Goal: Task Accomplishment & Management: Manage account settings

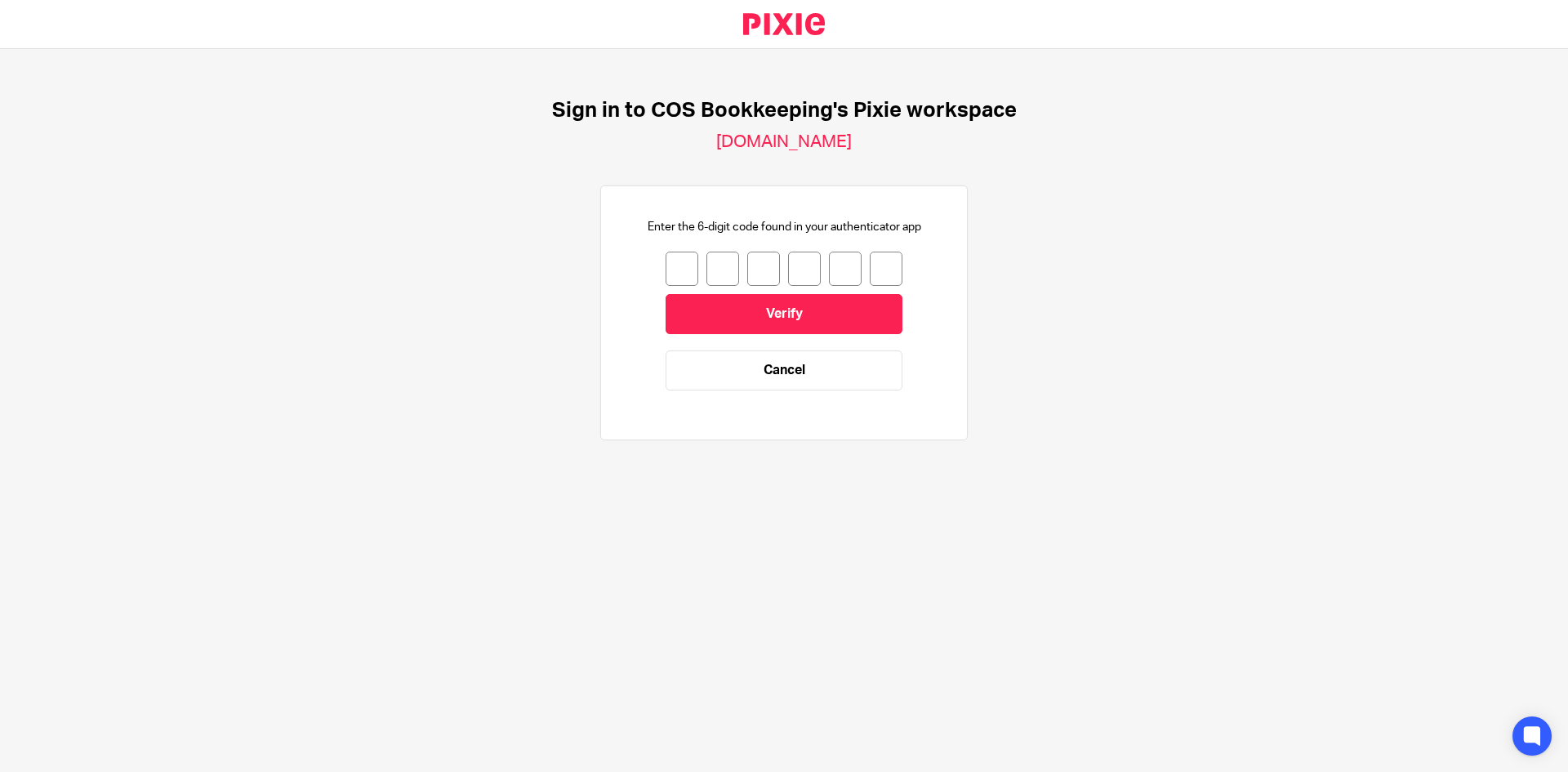
click at [665, 276] on input "number" at bounding box center [682, 268] width 32 height 34
type input "2"
type input "1"
type input "3"
type input "5"
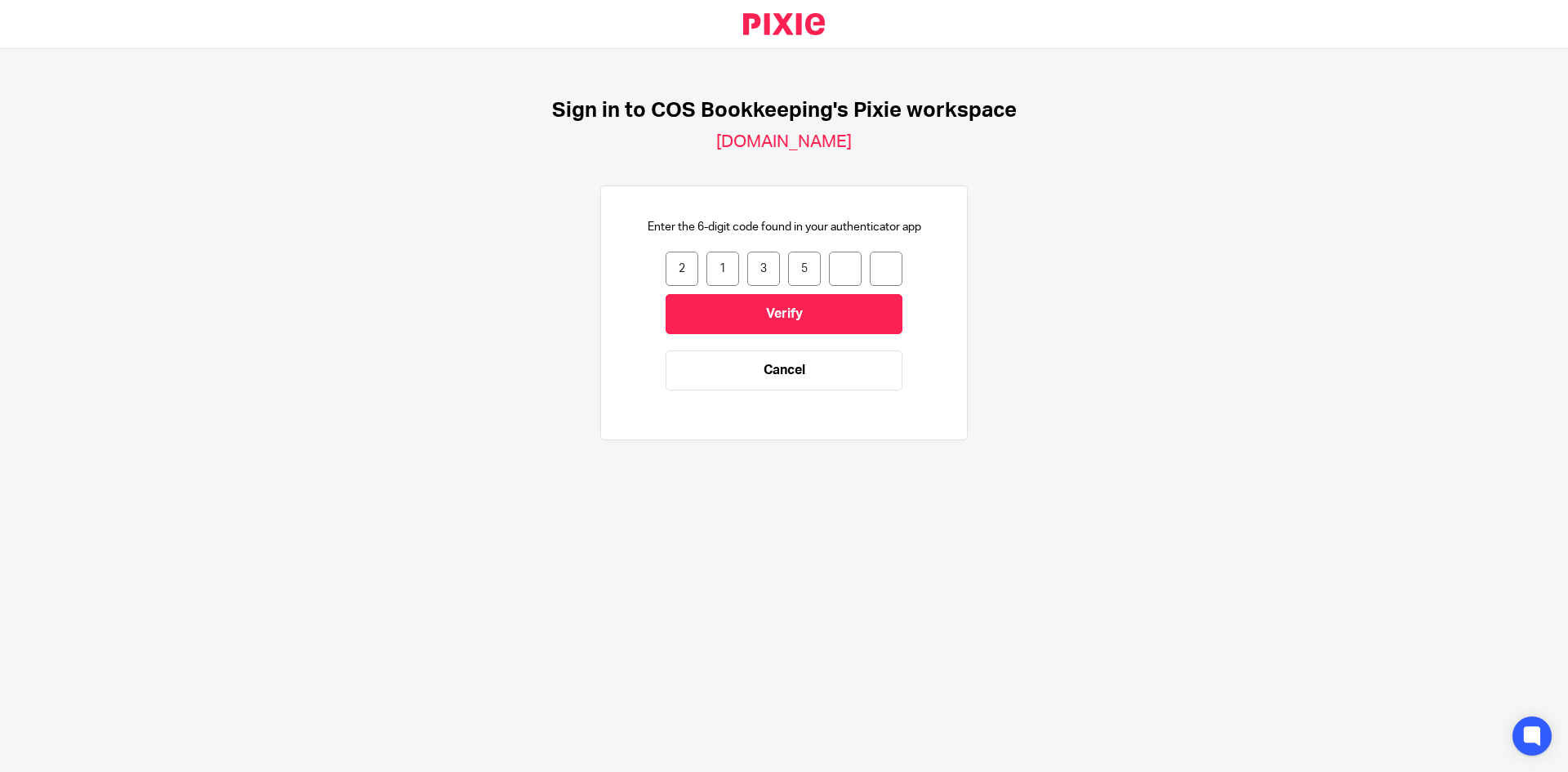
type input "5"
type input "1"
click at [722, 317] on input "Verify" at bounding box center [784, 313] width 237 height 40
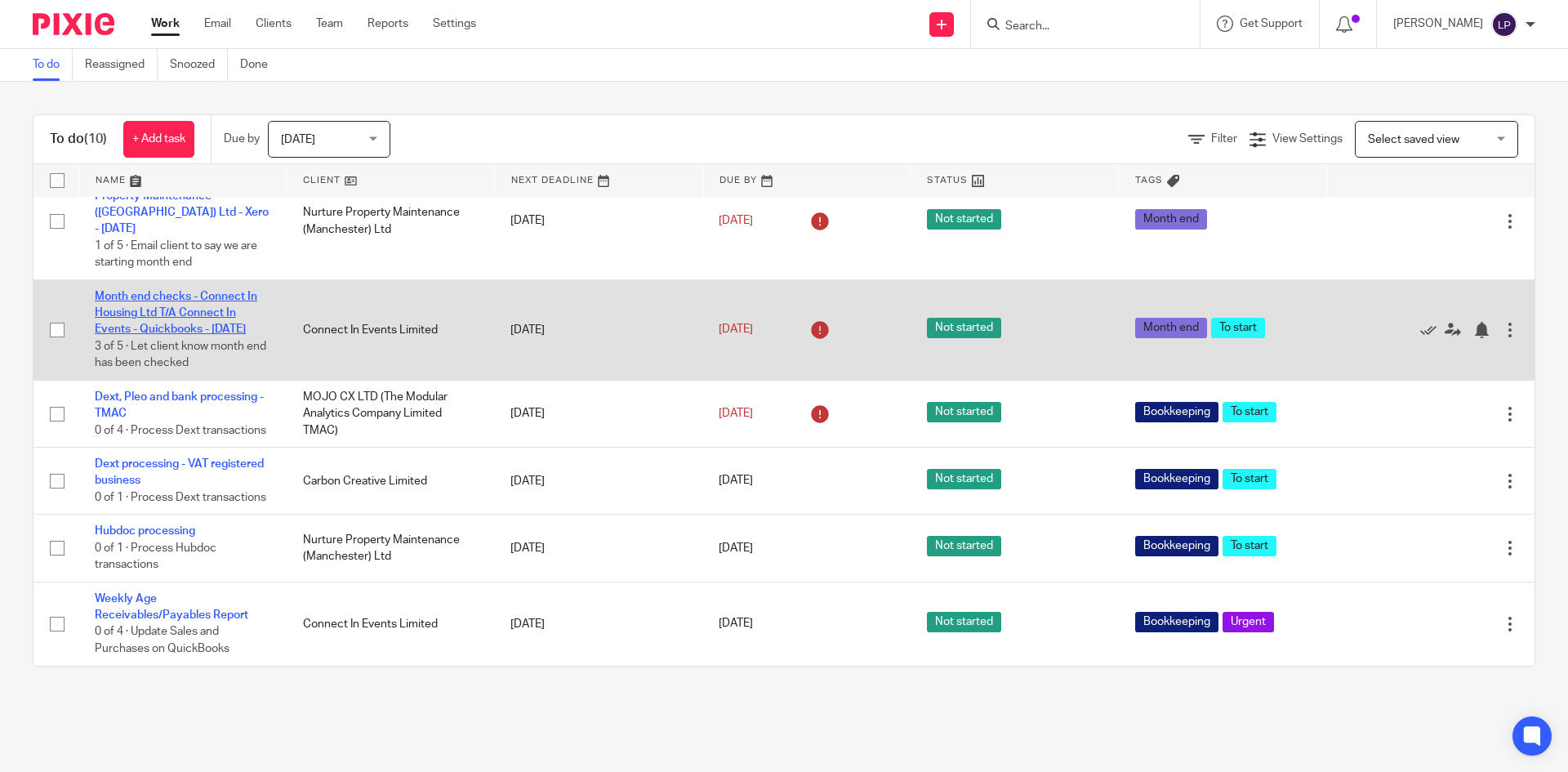
scroll to position [428, 0]
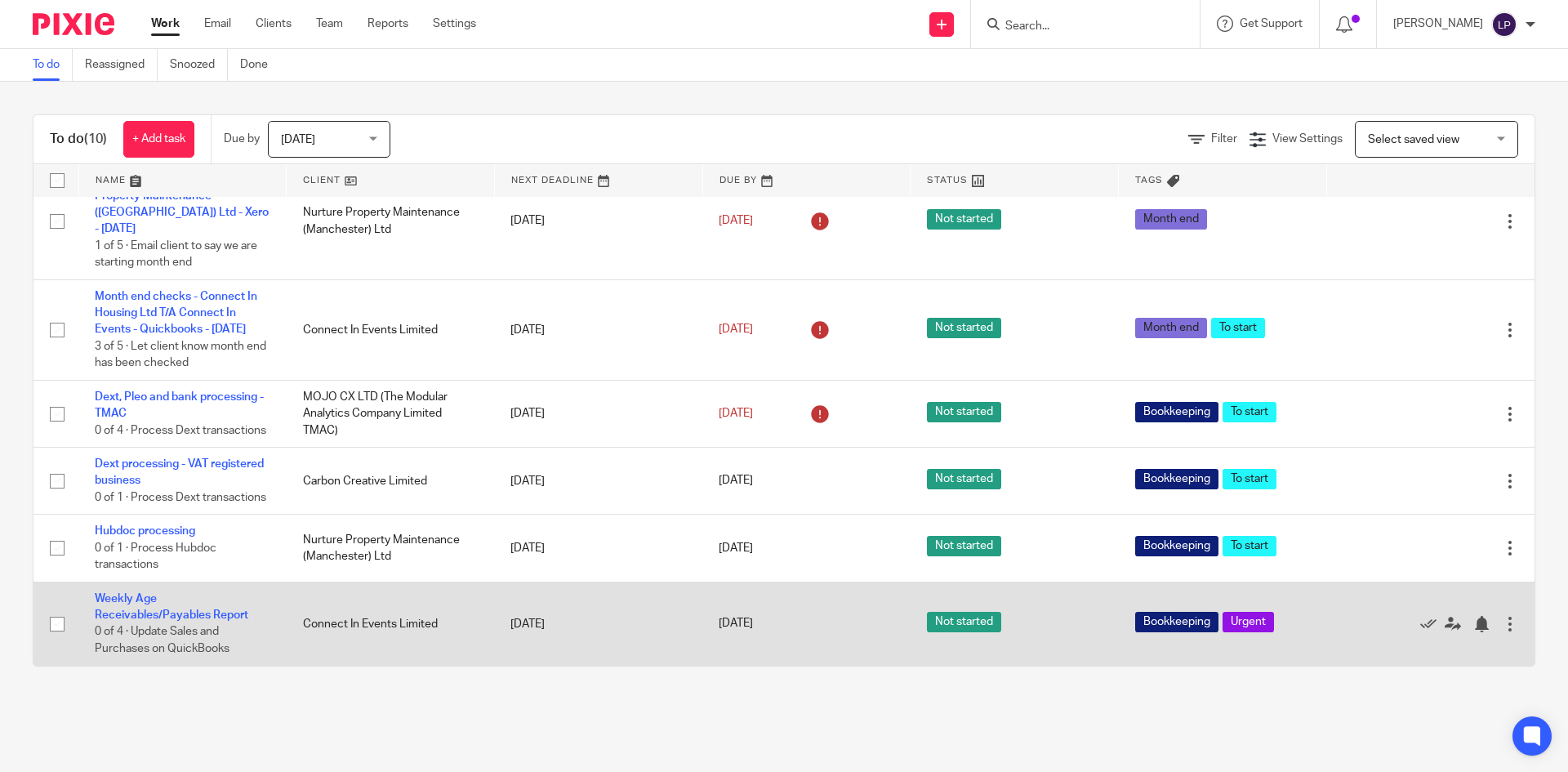
click at [122, 608] on td "Weekly Age Receivables/Payables Report 0 of 4 · Update Sales and Purchases on Q…" at bounding box center [182, 623] width 208 height 83
click at [122, 610] on link "Weekly Age Receivables/Payables Report" at bounding box center [172, 606] width 154 height 28
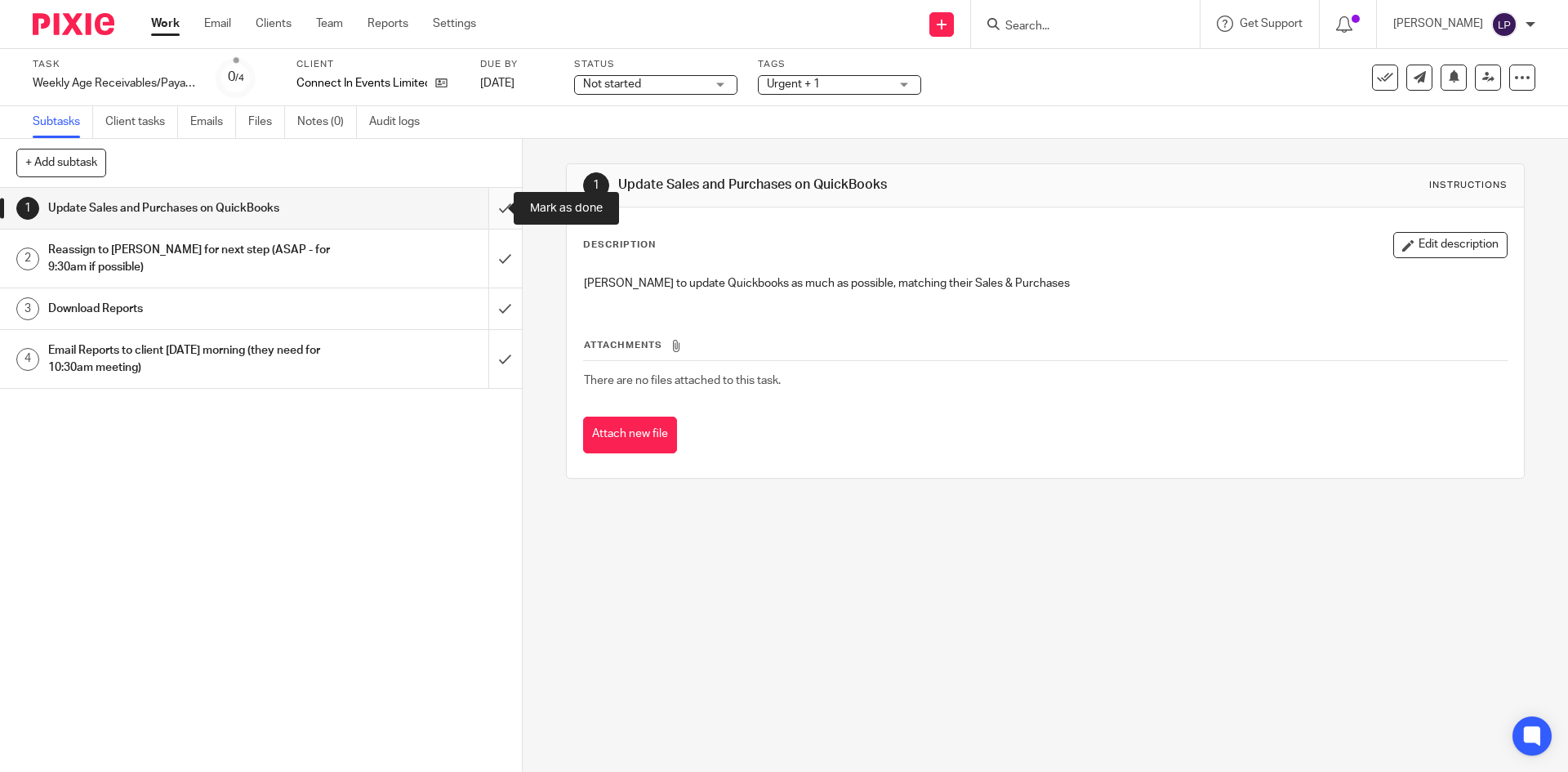
click at [487, 204] on input "submit" at bounding box center [260, 207] width 522 height 40
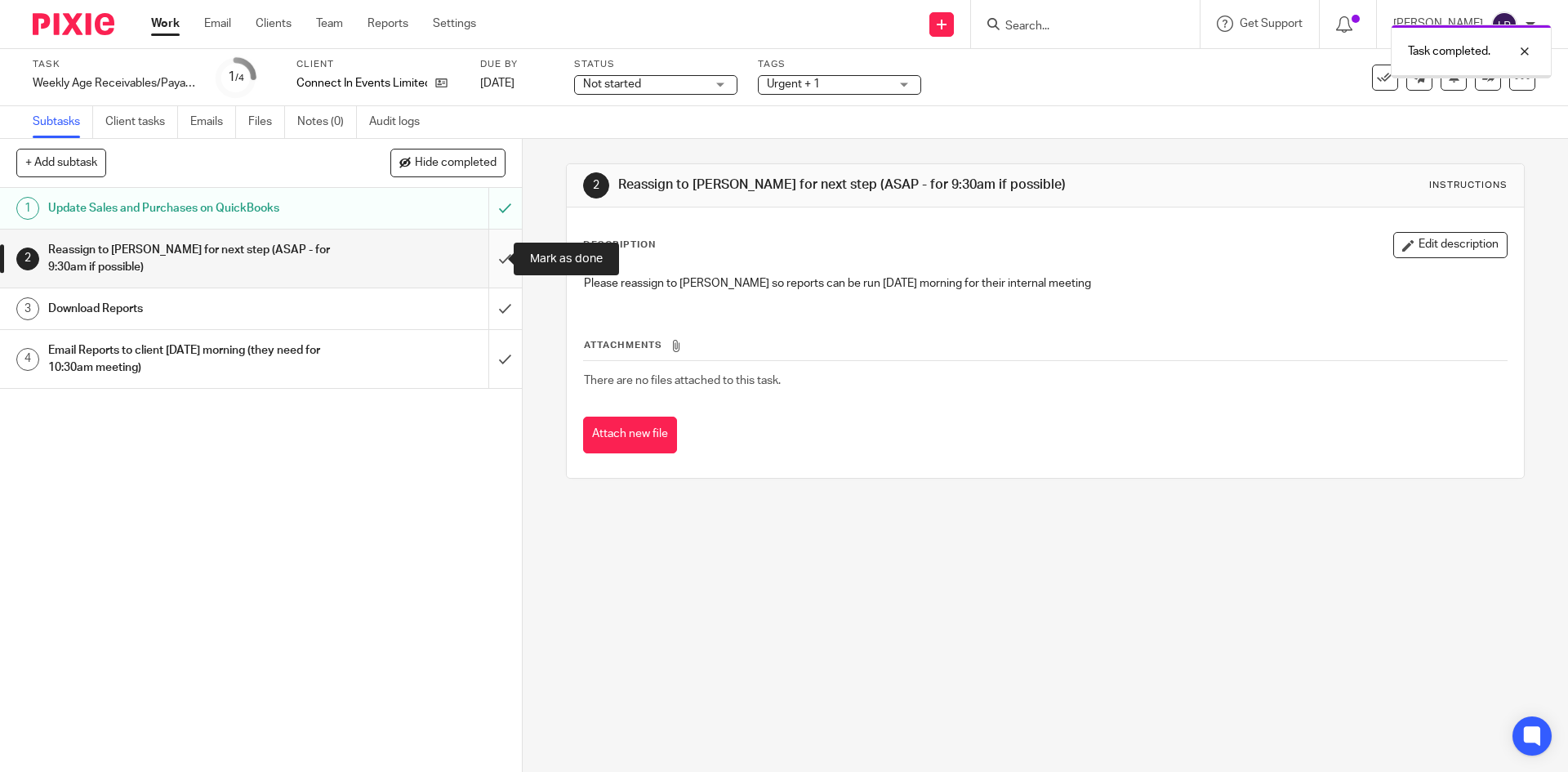
click at [489, 258] on input "submit" at bounding box center [260, 259] width 522 height 58
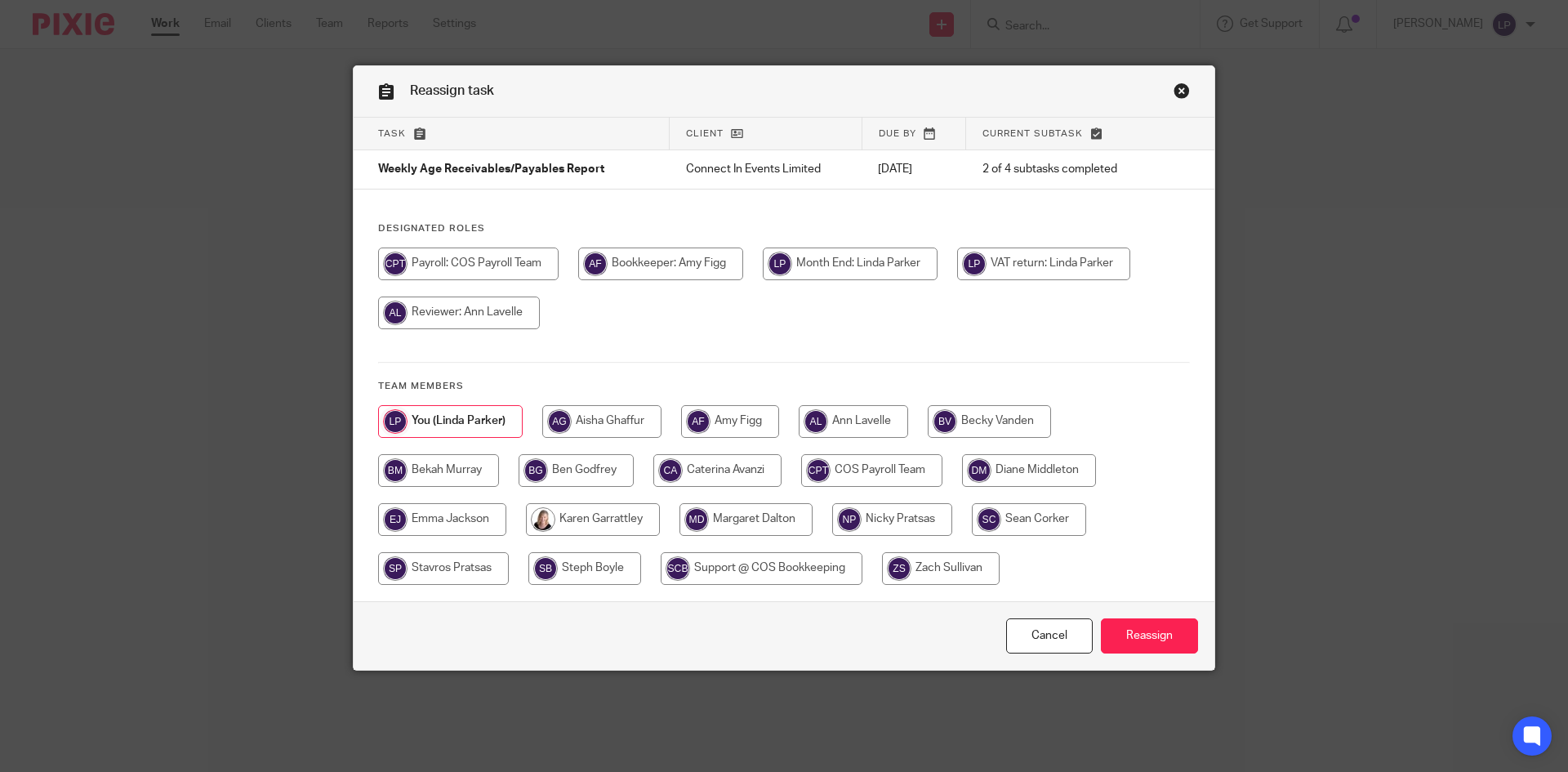
click at [732, 419] on input "radio" at bounding box center [730, 421] width 98 height 32
radio input "true"
click at [1152, 635] on input "Reassign" at bounding box center [1150, 636] width 97 height 35
